Goal: Task Accomplishment & Management: Manage account settings

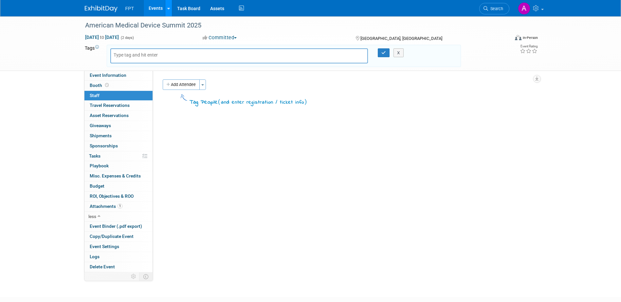
click at [169, 12] on link at bounding box center [168, 8] width 7 height 16
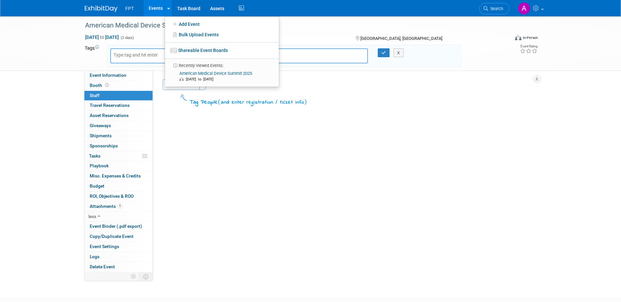
click at [377, 149] on div "Event Website: Edit https://amdsummit.com/ Event Venue Name: Renaissance Schaum…" at bounding box center [344, 172] width 383 height 202
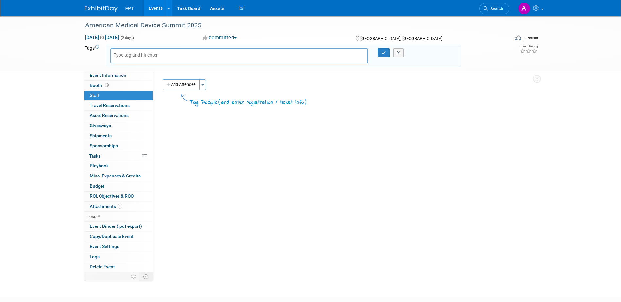
click at [150, 12] on link "Events" at bounding box center [156, 8] width 24 height 16
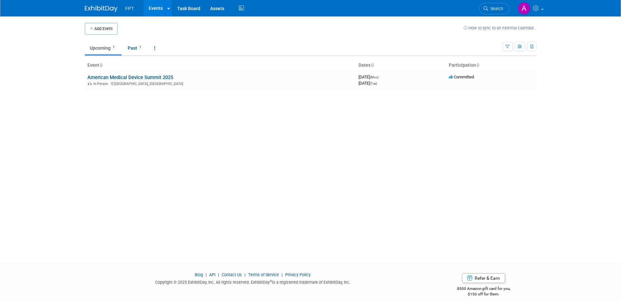
drag, startPoint x: 181, startPoint y: 78, endPoint x: 164, endPoint y: 78, distance: 17.7
click at [164, 78] on link "American Medical Device Summit 2025" at bounding box center [130, 78] width 86 height 6
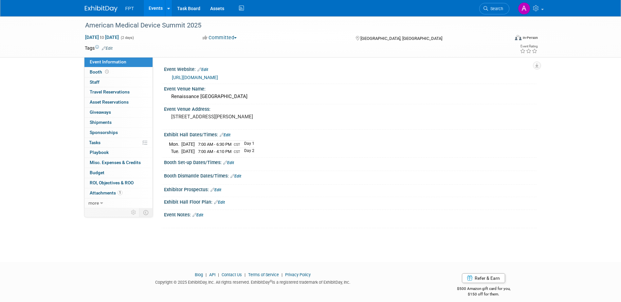
click at [238, 40] on button "Committed" at bounding box center [219, 37] width 39 height 7
click at [234, 68] on link "Not Going" at bounding box center [227, 66] width 52 height 9
click at [238, 41] on button "Not Going" at bounding box center [219, 37] width 38 height 7
click at [336, 51] on div "Tags Edit" at bounding box center [273, 48] width 376 height 9
click at [168, 13] on link at bounding box center [168, 8] width 7 height 16
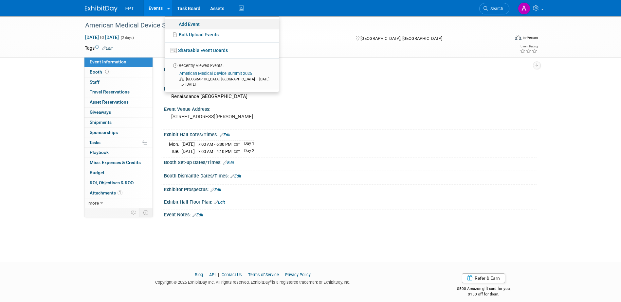
click at [194, 24] on link "Add Event" at bounding box center [222, 24] width 114 height 10
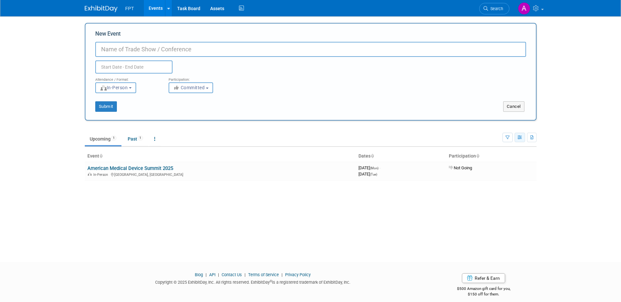
click at [522, 140] on button "button" at bounding box center [519, 137] width 10 height 9
click at [158, 139] on link at bounding box center [154, 139] width 11 height 12
click at [164, 151] on link "All Events 2 Past and Upcoming" at bounding box center [175, 154] width 52 height 14
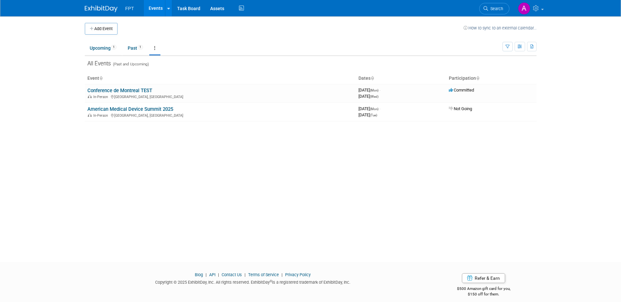
drag, startPoint x: 89, startPoint y: 111, endPoint x: 288, endPoint y: 131, distance: 199.6
click at [288, 131] on div "Add Event How to sync to an external calendar... New Event Duplicate Event Warn…" at bounding box center [310, 133] width 461 height 234
click at [161, 111] on link "American Medical Device Summit 2025" at bounding box center [130, 109] width 86 height 6
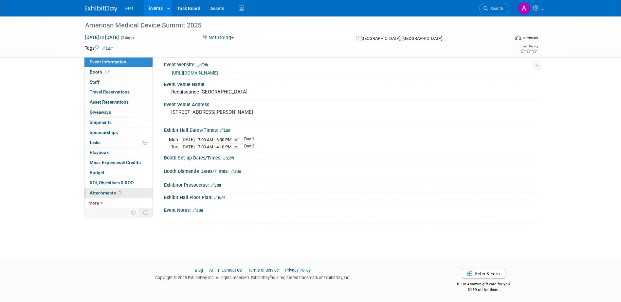
scroll to position [6, 0]
click at [100, 206] on link "more" at bounding box center [118, 204] width 68 height 10
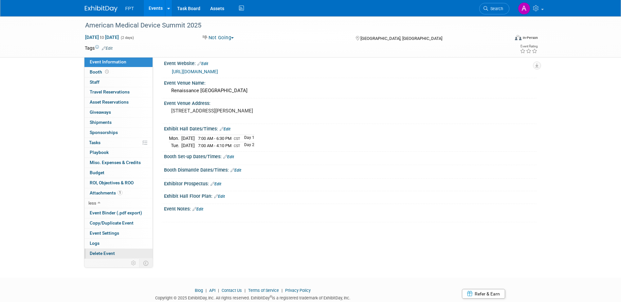
click at [108, 254] on span "Delete Event" at bounding box center [102, 253] width 25 height 5
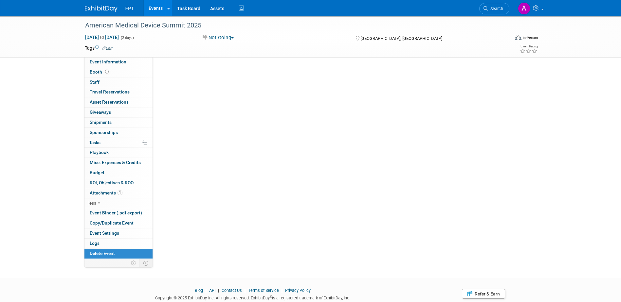
scroll to position [0, 0]
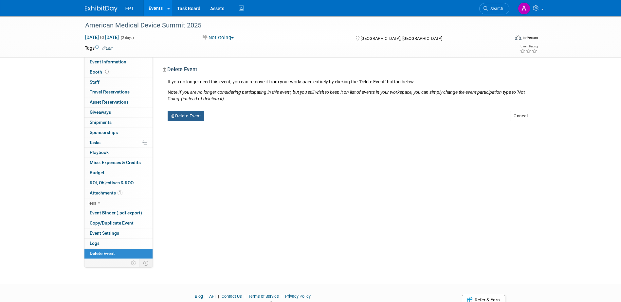
click at [188, 118] on button "Delete Event" at bounding box center [185, 116] width 37 height 10
click at [229, 125] on link "Yes" at bounding box center [227, 121] width 19 height 10
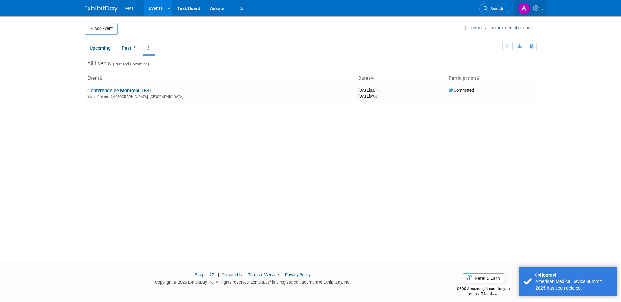
click at [542, 10] on span at bounding box center [542, 9] width 3 height 1
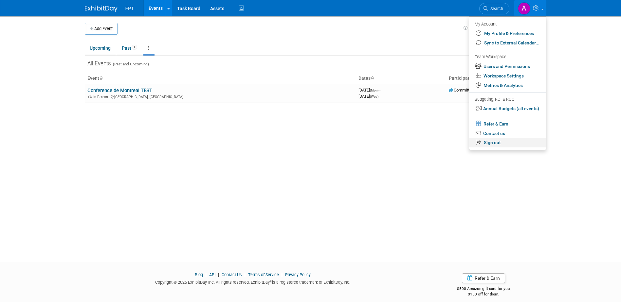
click at [488, 144] on link "Sign out" at bounding box center [507, 142] width 77 height 9
